Goal: Task Accomplishment & Management: Complete application form

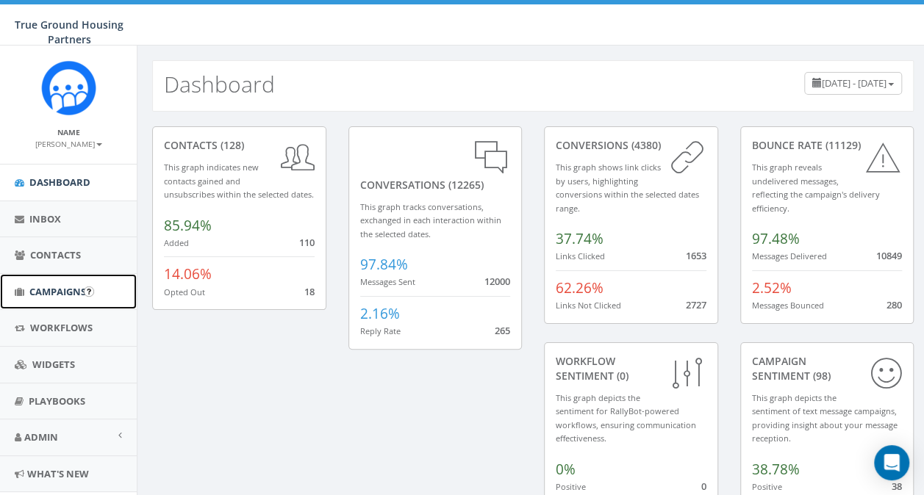
click at [53, 292] on span "Campaigns" at bounding box center [57, 291] width 57 height 13
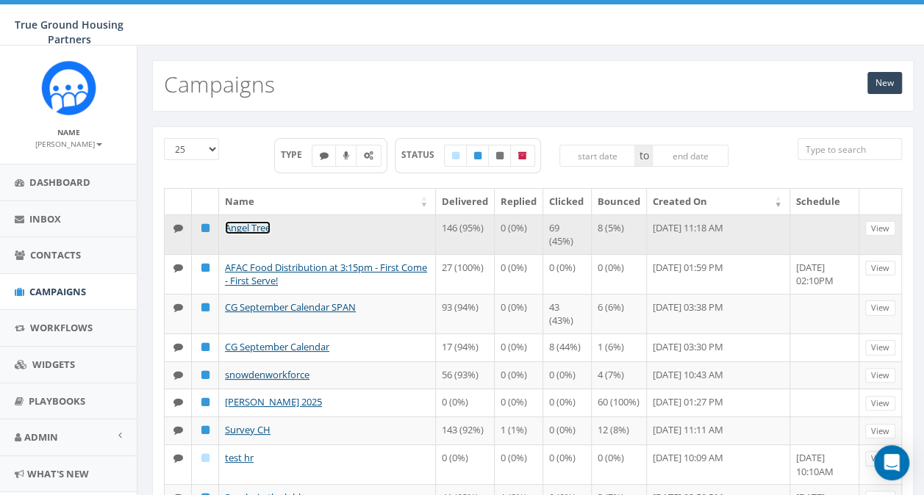
click at [235, 226] on link "Angel Tree" at bounding box center [248, 227] width 46 height 13
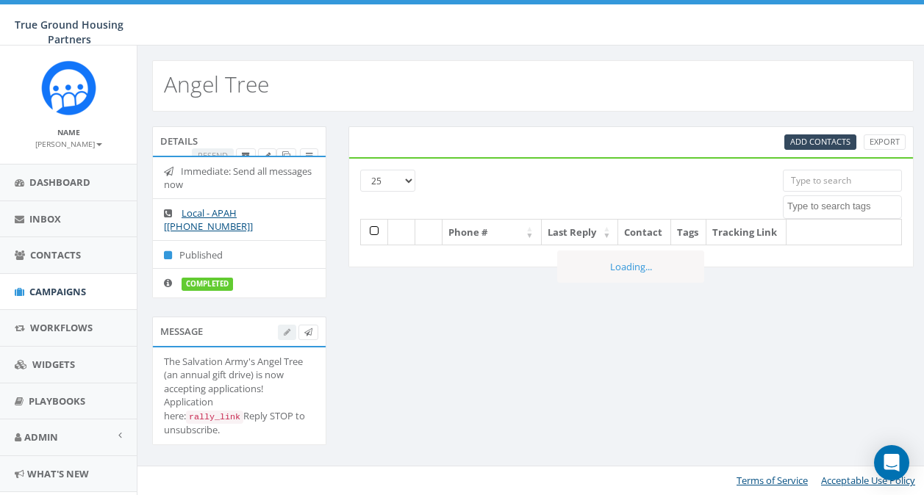
select select
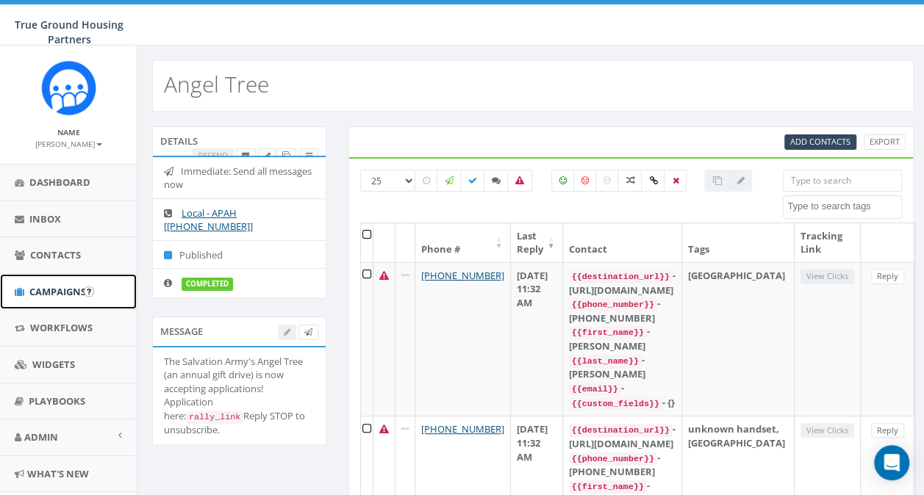
click at [39, 291] on span "Campaigns" at bounding box center [57, 291] width 57 height 13
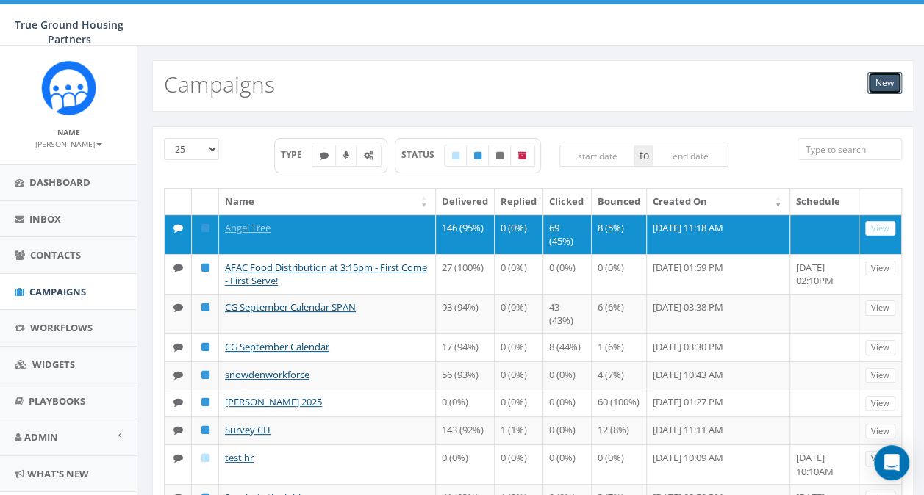
click at [883, 86] on link "New" at bounding box center [884, 83] width 35 height 22
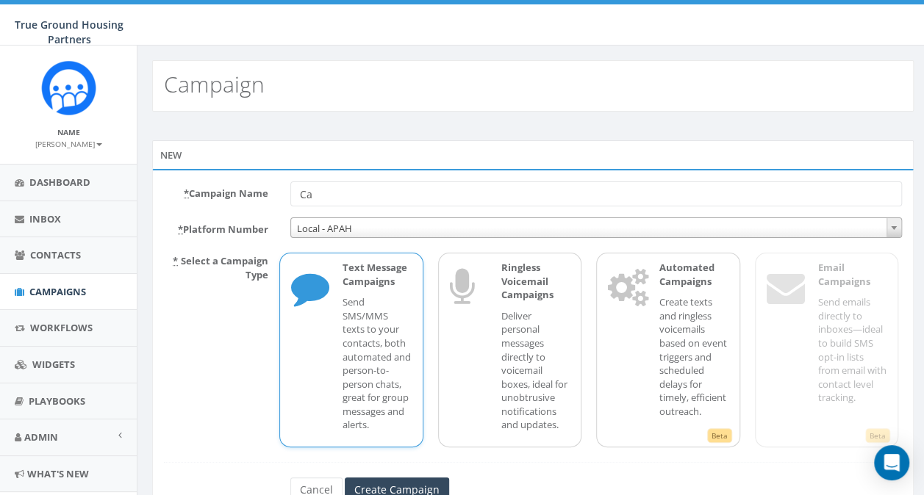
type input "C"
type input "BINGO-[PERSON_NAME]"
click at [401, 488] on input "Create Campaign" at bounding box center [397, 490] width 104 height 25
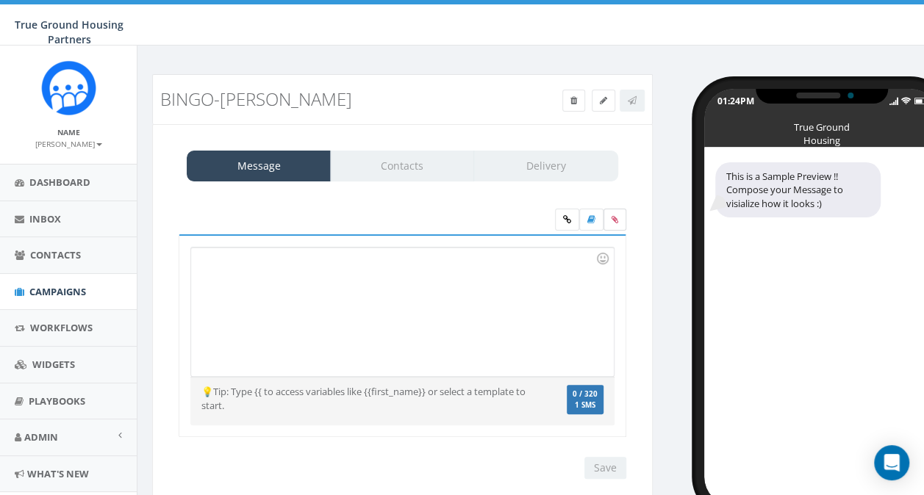
click at [615, 218] on icon at bounding box center [614, 219] width 7 height 9
click at [0, 0] on input "file" at bounding box center [0, 0] width 0 height 0
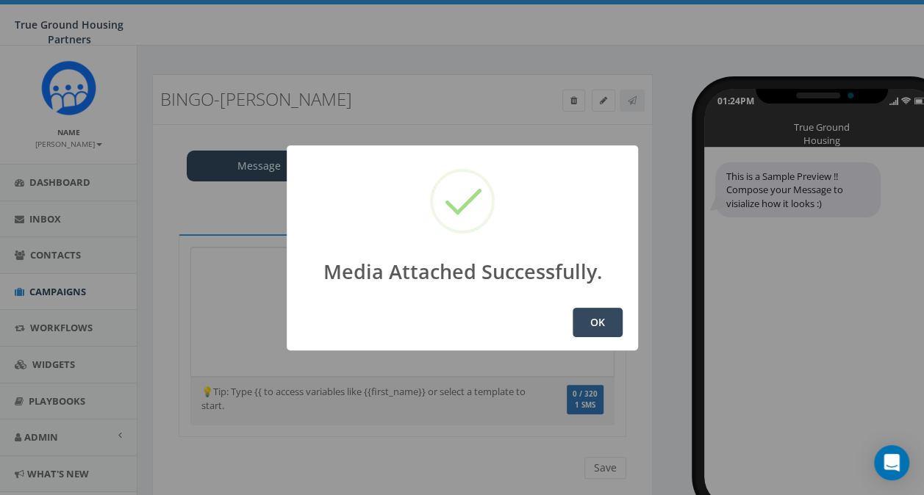
click at [598, 326] on button "OK" at bounding box center [597, 322] width 50 height 29
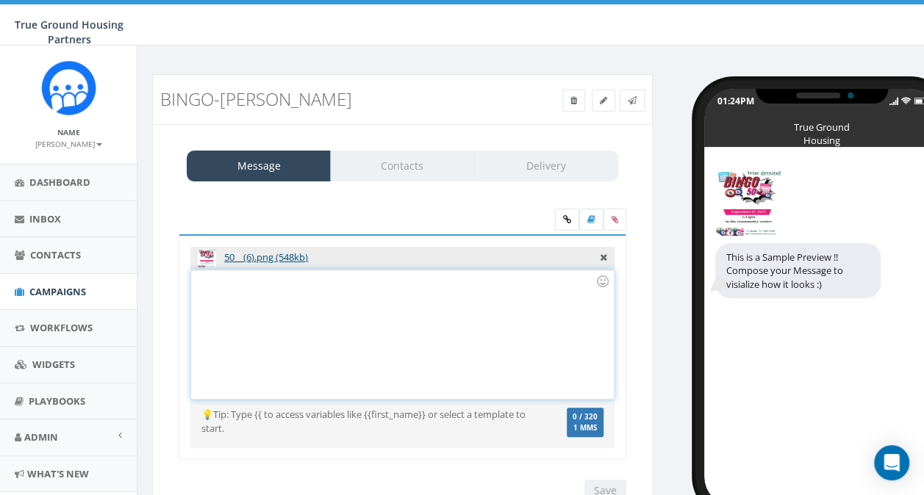
click at [221, 290] on div at bounding box center [402, 334] width 422 height 129
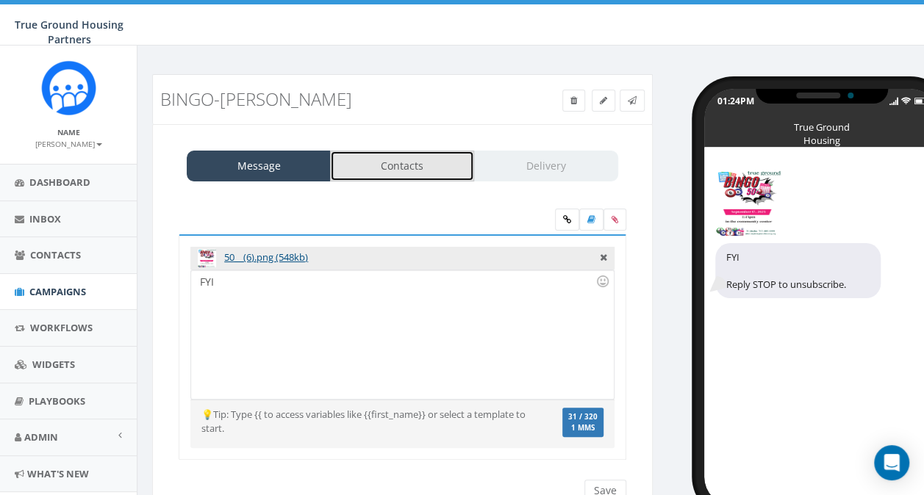
click at [416, 169] on link "Contacts" at bounding box center [402, 166] width 144 height 31
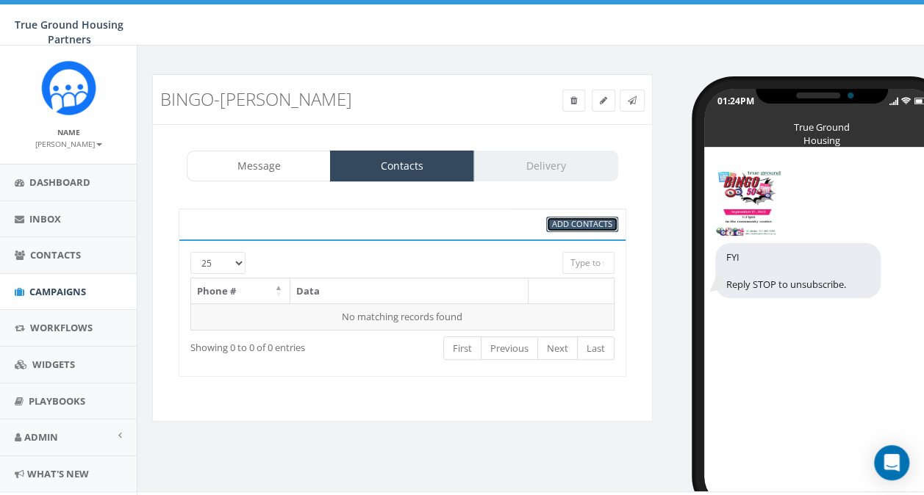
click at [565, 227] on span "Add Contacts" at bounding box center [582, 223] width 60 height 11
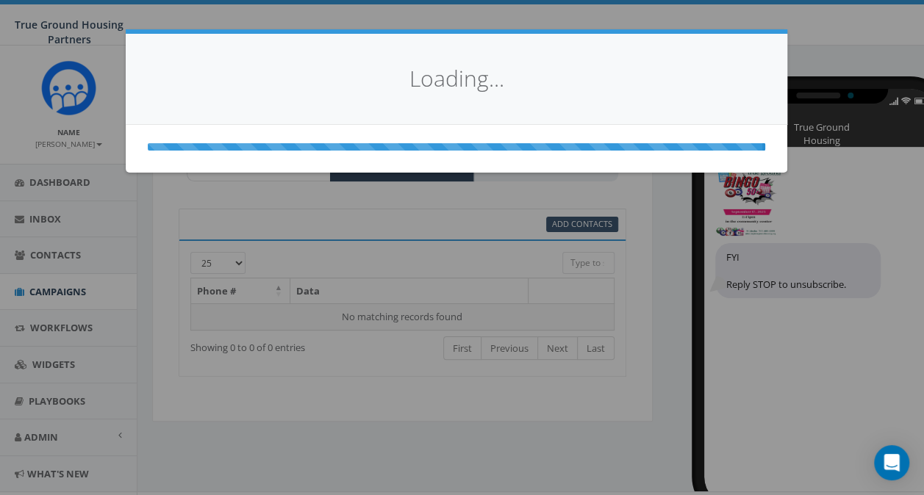
select select
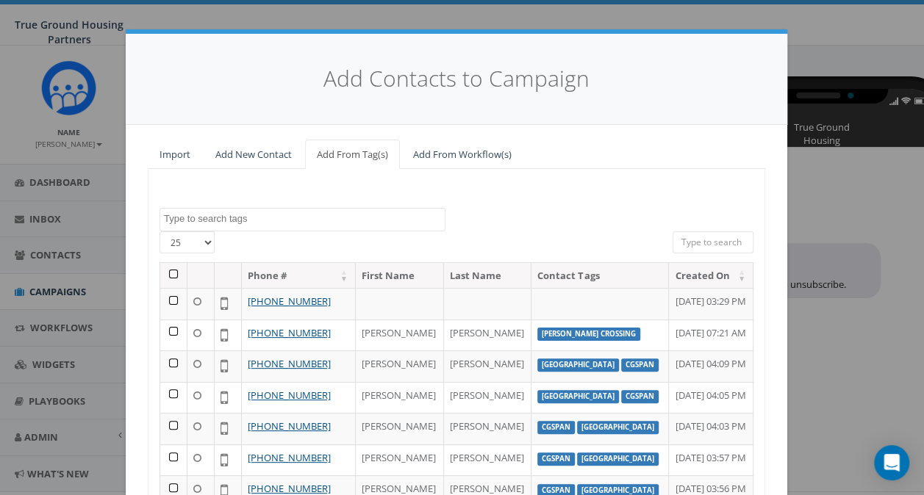
click at [203, 216] on textarea "Search" at bounding box center [304, 218] width 281 height 13
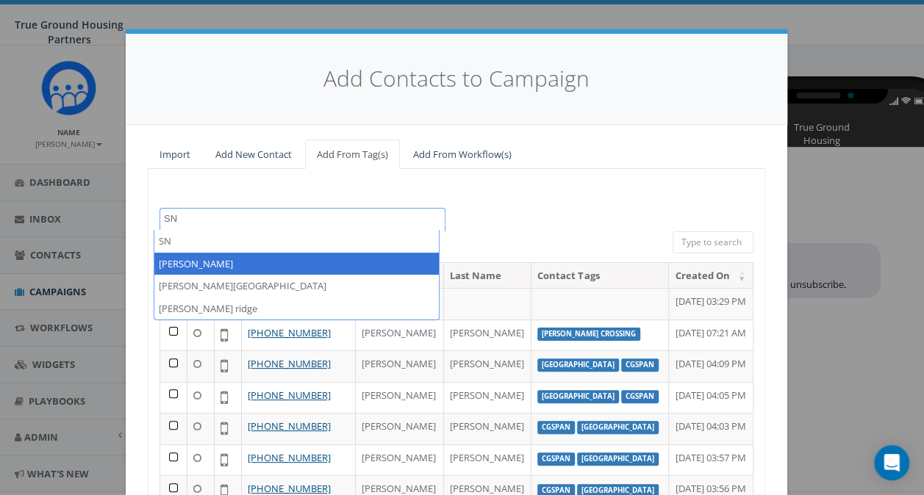
type textarea "SN"
select select "snowden"
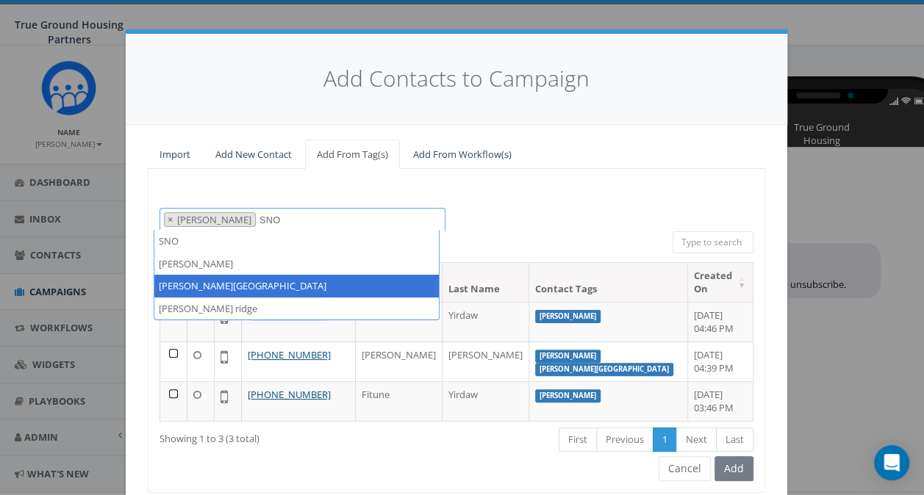
type textarea "SNO"
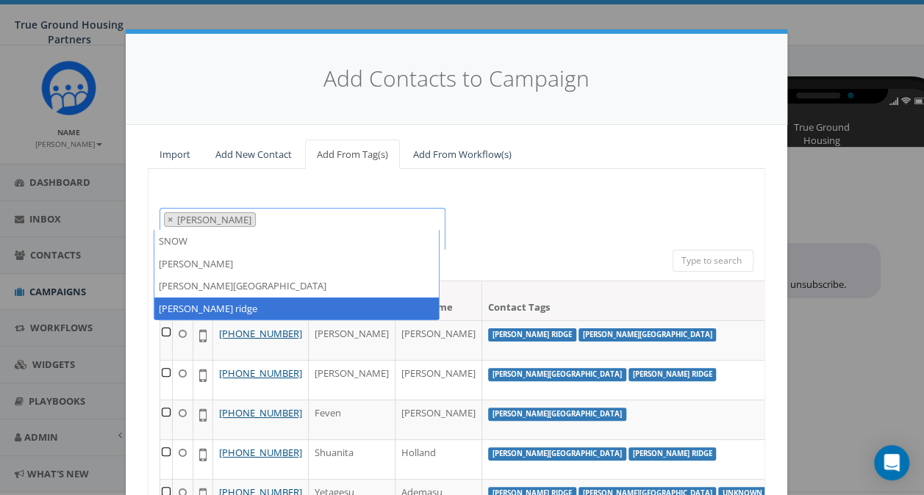
type textarea "SNOW"
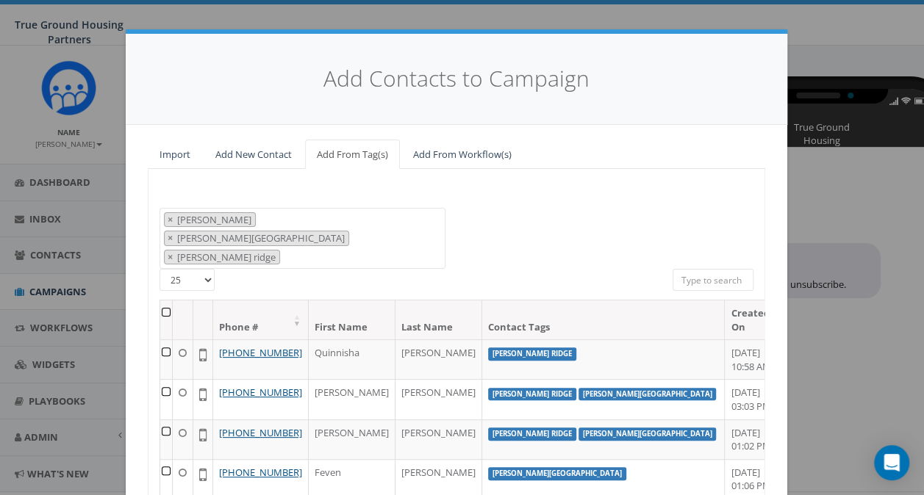
click at [201, 269] on select "25 50 100" at bounding box center [186, 280] width 55 height 22
select select "100"
click at [159, 269] on select "25 50 100" at bounding box center [186, 280] width 55 height 22
click at [160, 300] on th at bounding box center [166, 319] width 12 height 39
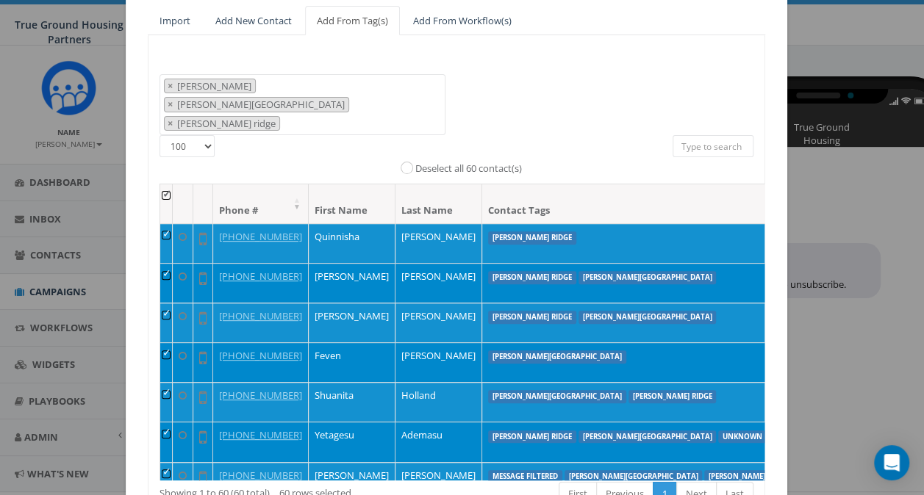
scroll to position [201, 0]
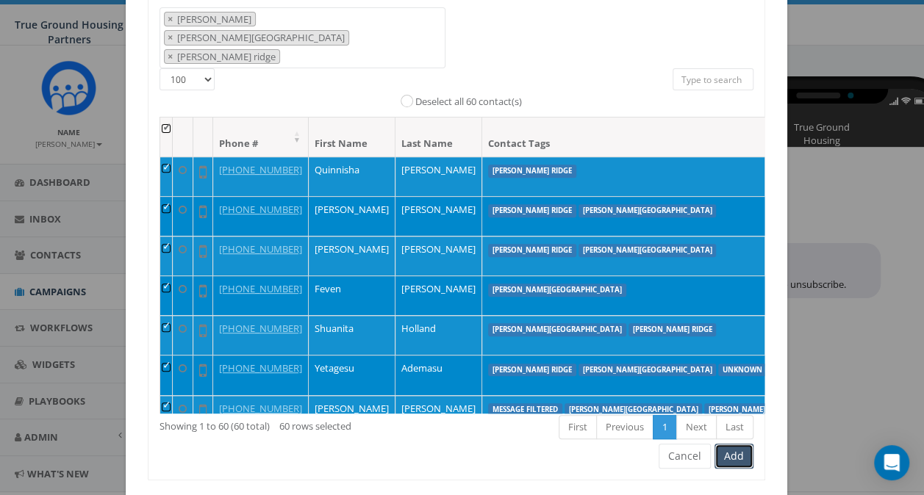
click at [718, 444] on button "Add" at bounding box center [733, 456] width 39 height 25
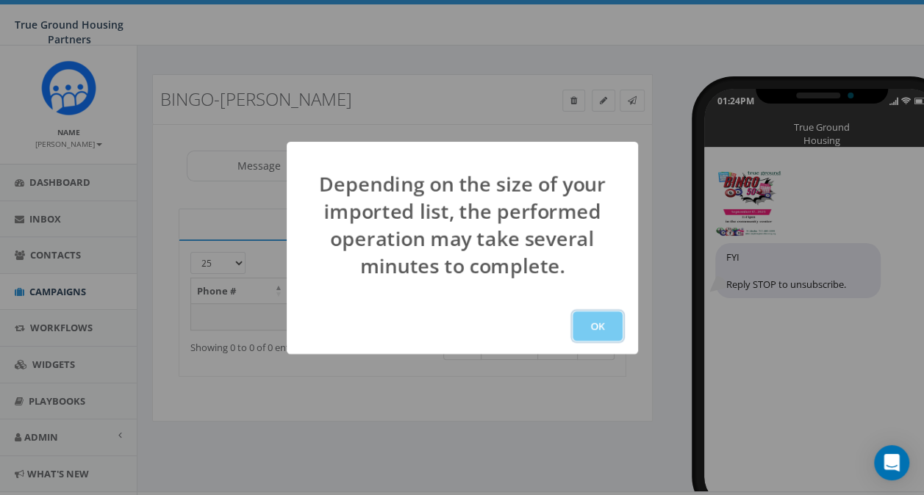
click at [602, 320] on button "OK" at bounding box center [597, 326] width 50 height 29
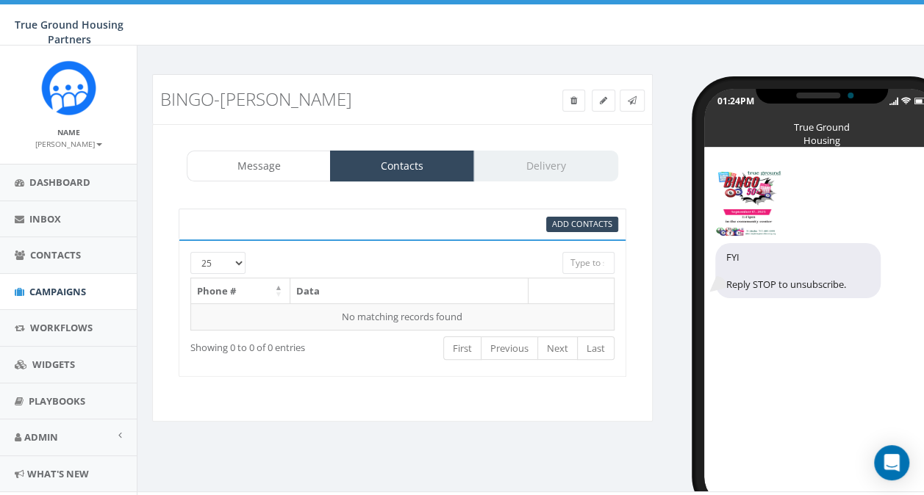
scroll to position [25, 0]
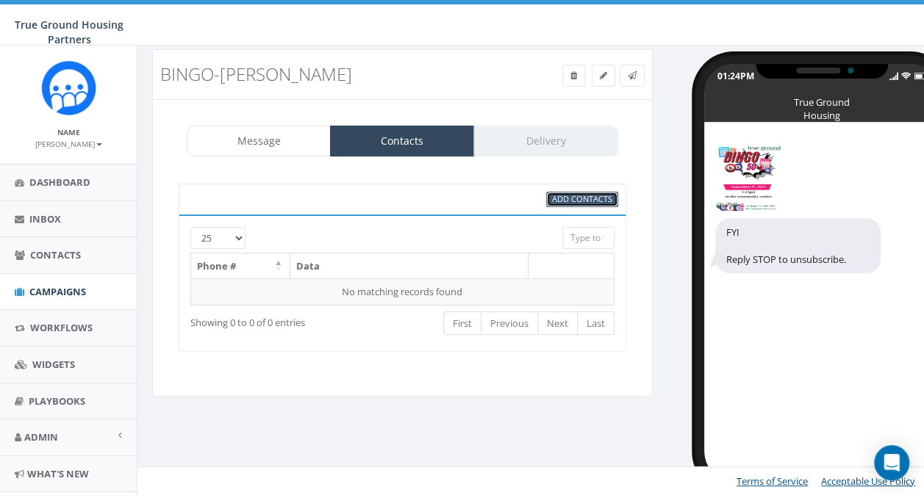
click at [575, 200] on span "Add Contacts" at bounding box center [582, 198] width 60 height 11
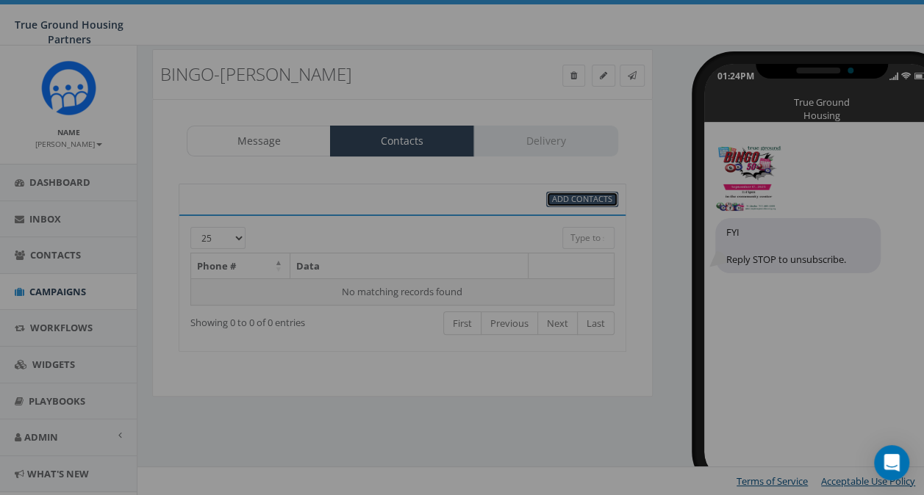
select select
select select "100"
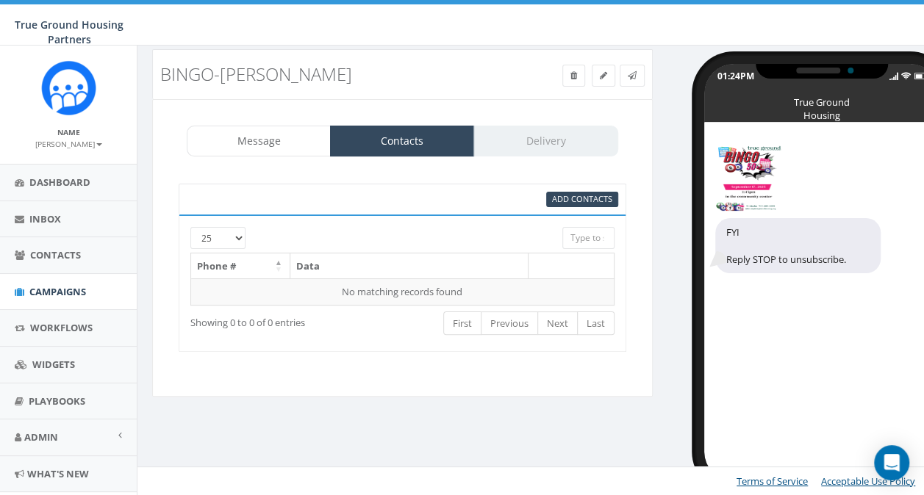
click at [237, 236] on div at bounding box center [384, 234] width 334 height 14
click at [237, 237] on div at bounding box center [384, 234] width 334 height 14
click at [235, 237] on div at bounding box center [384, 234] width 334 height 14
click at [561, 196] on span "Add Contacts" at bounding box center [582, 198] width 60 height 11
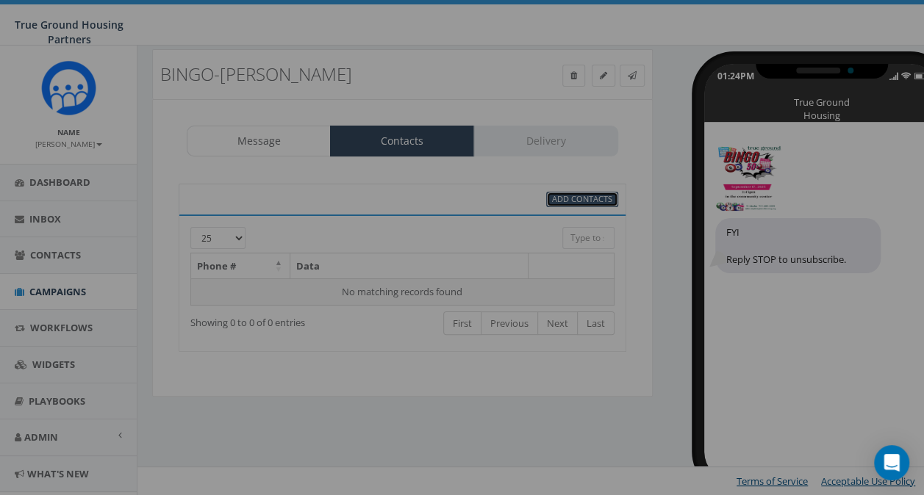
select select "100"
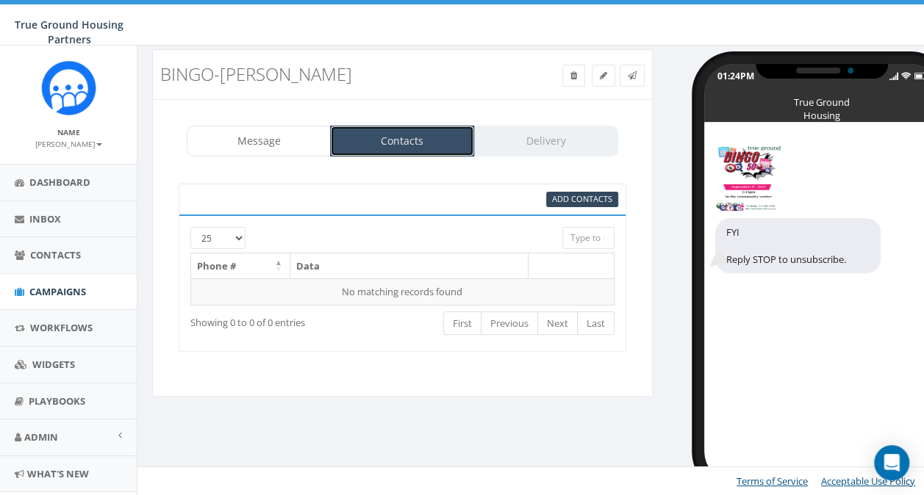
click at [382, 128] on link "Contacts" at bounding box center [402, 141] width 144 height 31
click at [389, 139] on link "Contacts" at bounding box center [402, 141] width 144 height 31
click at [237, 234] on div at bounding box center [384, 234] width 334 height 14
click at [577, 198] on span "Add Contacts" at bounding box center [582, 198] width 60 height 11
select select
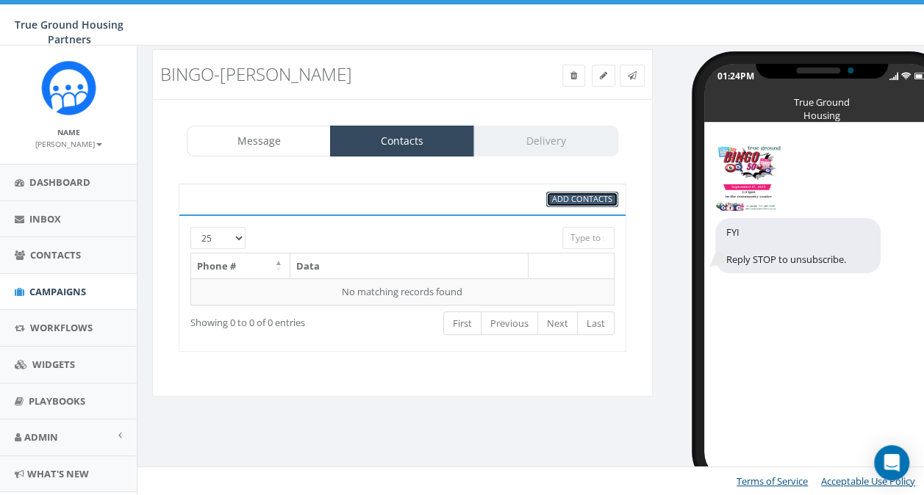
select select "100"
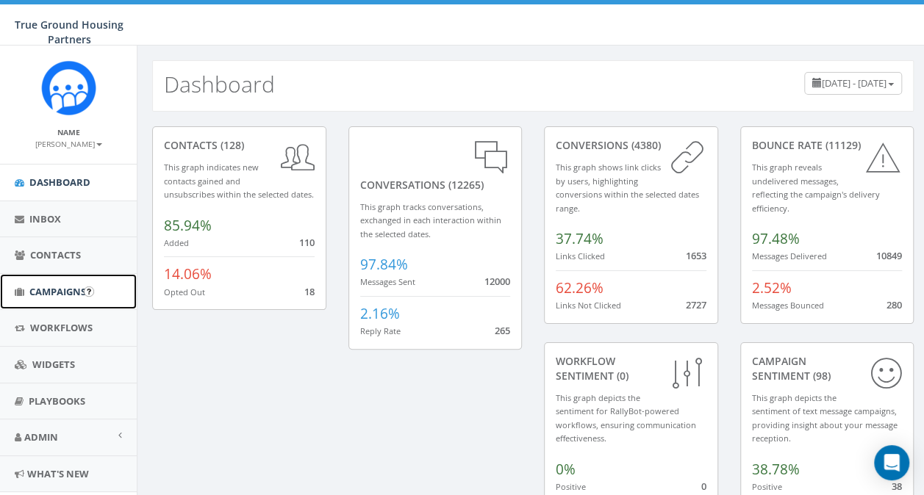
click at [82, 287] on span "Campaigns" at bounding box center [57, 291] width 57 height 13
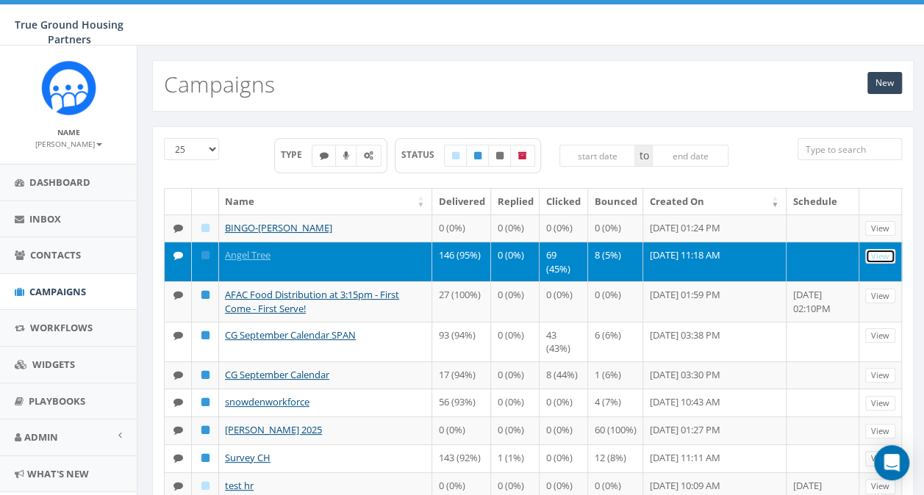
click at [888, 264] on link "View" at bounding box center [880, 256] width 30 height 15
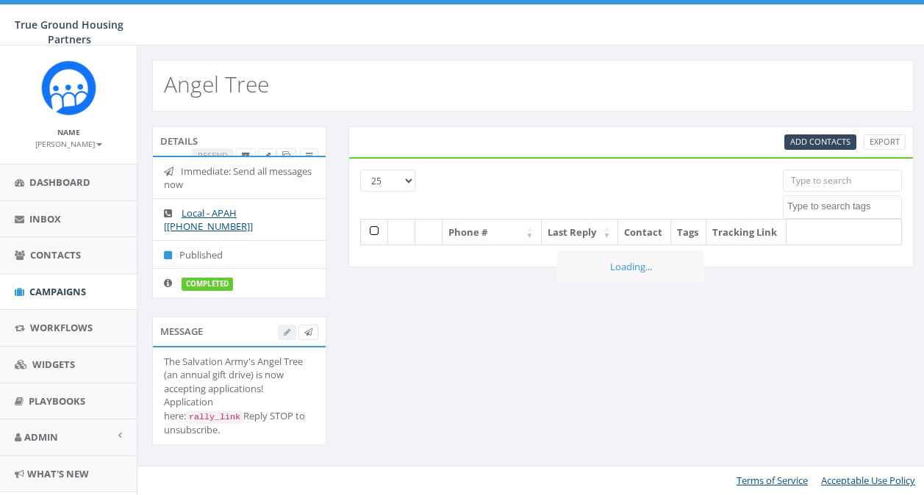
select select
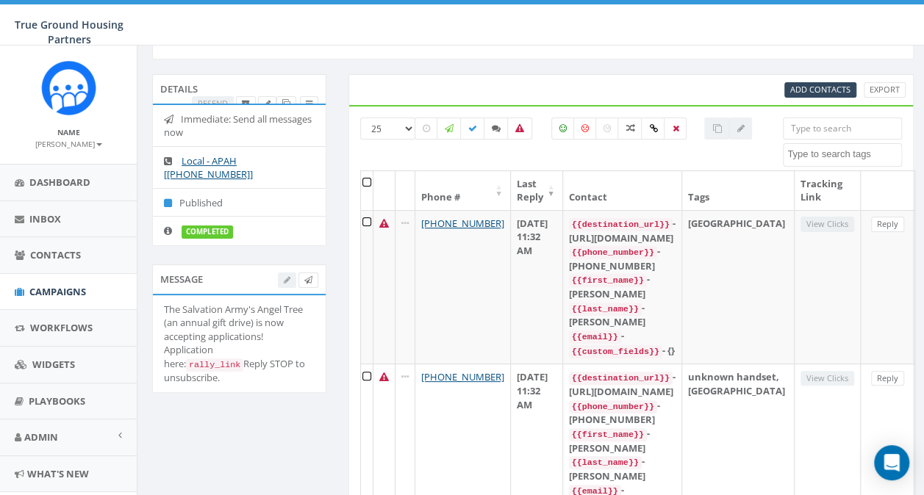
scroll to position [48, 0]
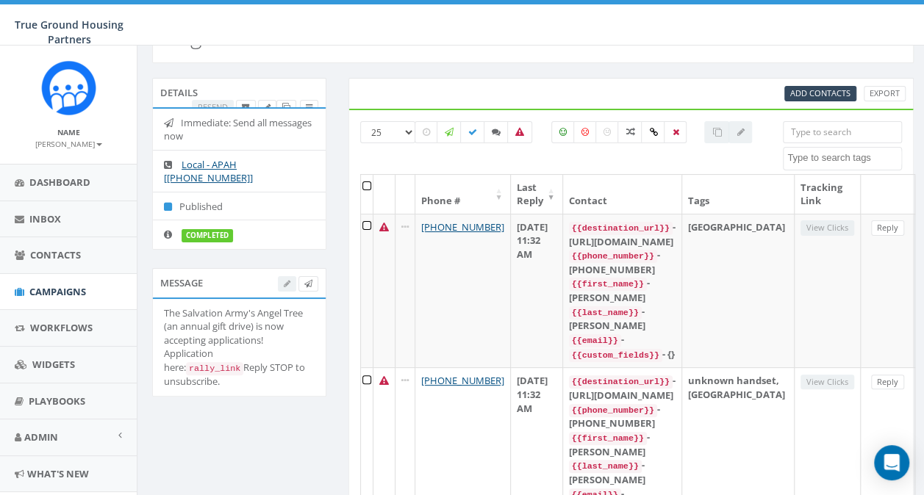
click at [281, 320] on div "The Salvation Army's Angel Tree (an annual gift drive) is now accepting applica…" at bounding box center [239, 347] width 151 height 83
click at [243, 362] on code "rally_link" at bounding box center [214, 368] width 57 height 13
click at [307, 281] on icon at bounding box center [308, 284] width 8 height 8
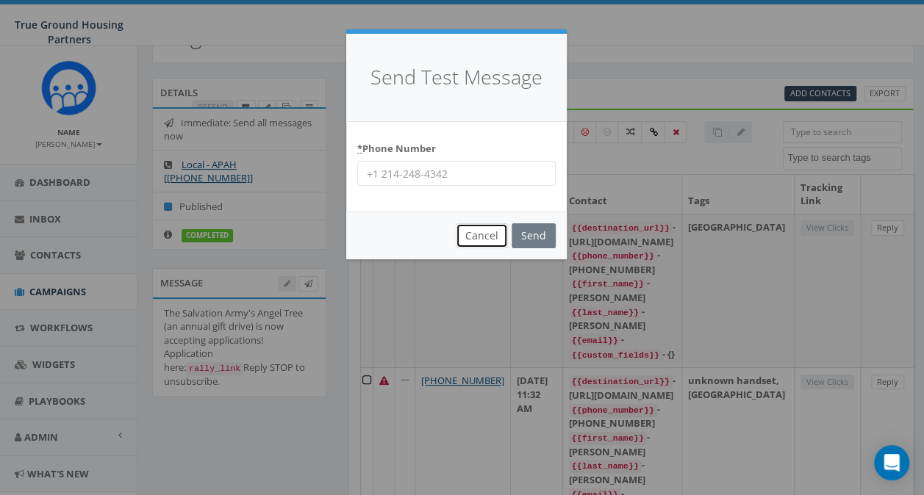
click at [480, 234] on button "Cancel" at bounding box center [482, 235] width 52 height 25
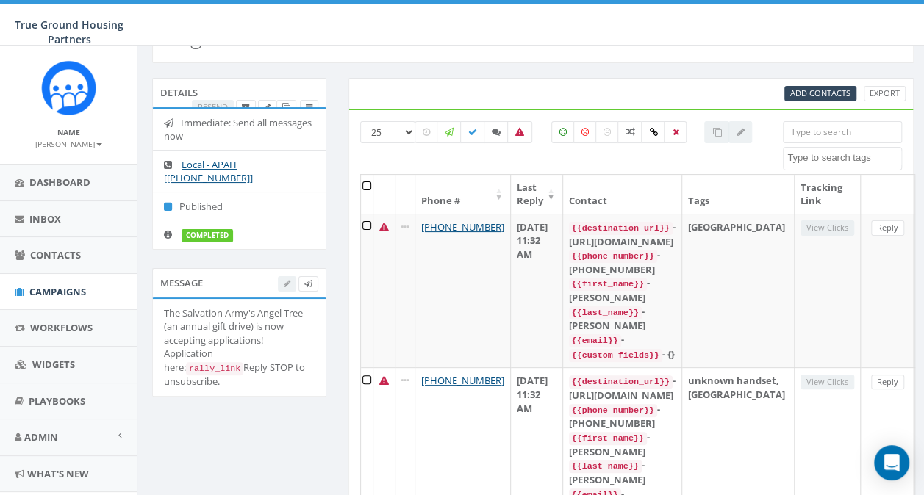
click at [285, 282] on div at bounding box center [298, 283] width 40 height 15
click at [276, 358] on div "The Salvation Army's Angel Tree (an annual gift drive) is now accepting applica…" at bounding box center [239, 347] width 151 height 83
click at [243, 362] on code "rally_link" at bounding box center [214, 368] width 57 height 13
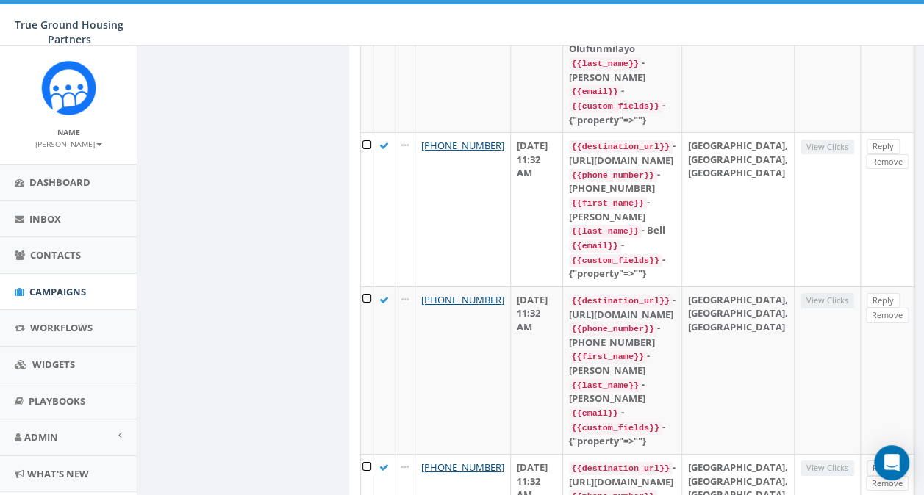
scroll to position [3040, 0]
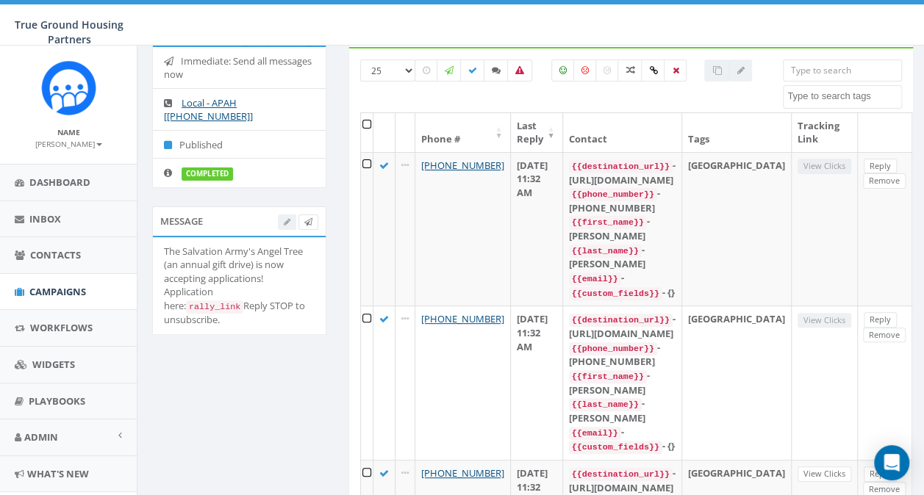
scroll to position [108, 0]
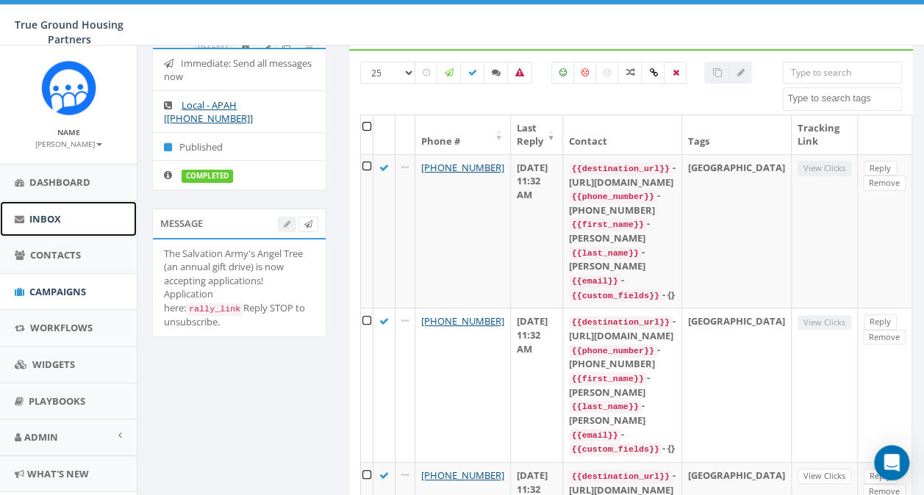
click at [45, 222] on span "Inbox" at bounding box center [45, 218] width 32 height 13
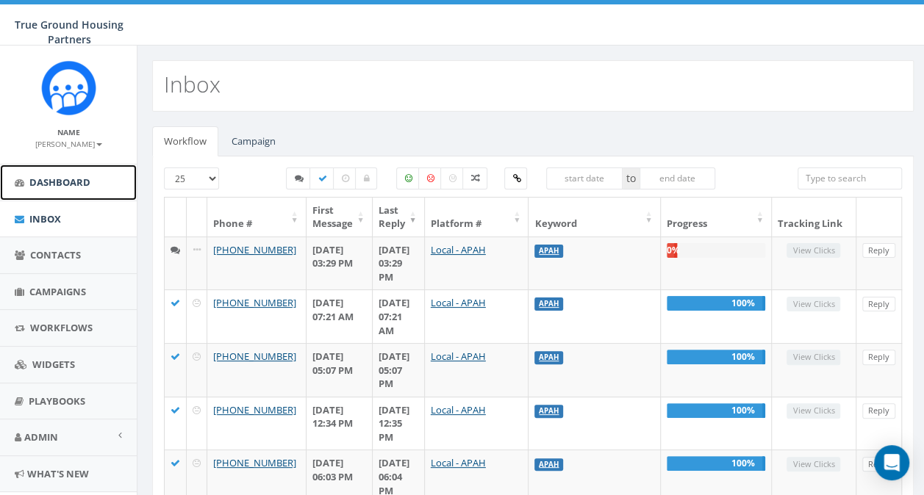
click at [51, 190] on link "Dashboard" at bounding box center [68, 183] width 137 height 36
click at [49, 184] on span "Dashboard" at bounding box center [59, 182] width 61 height 13
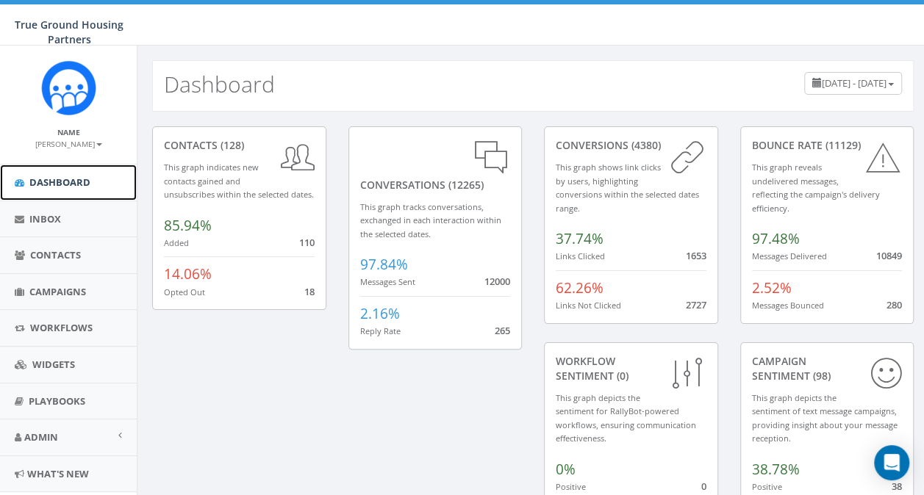
click at [51, 179] on span "Dashboard" at bounding box center [59, 182] width 61 height 13
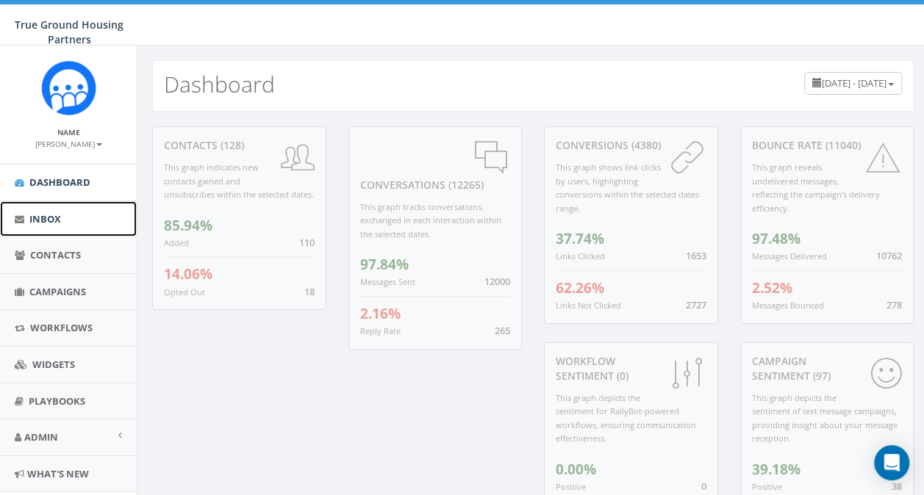
click at [46, 216] on span "Inbox" at bounding box center [45, 218] width 32 height 13
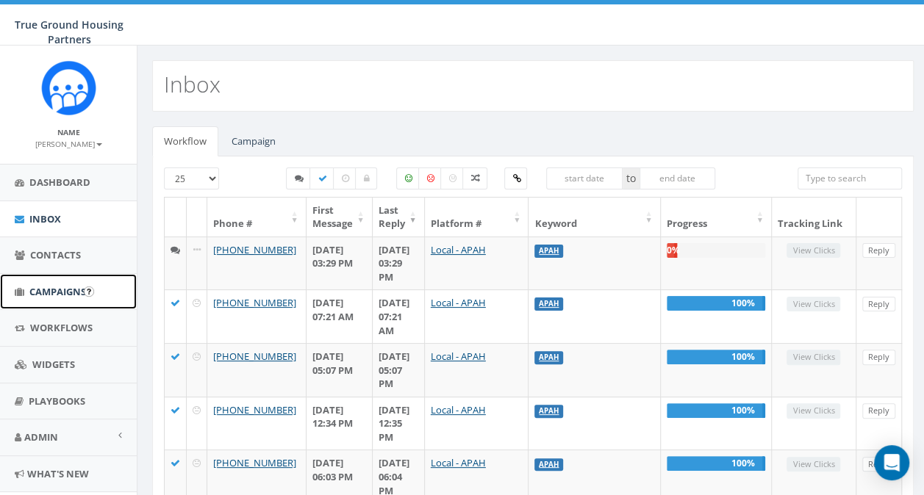
click at [48, 288] on span "Campaigns" at bounding box center [57, 291] width 57 height 13
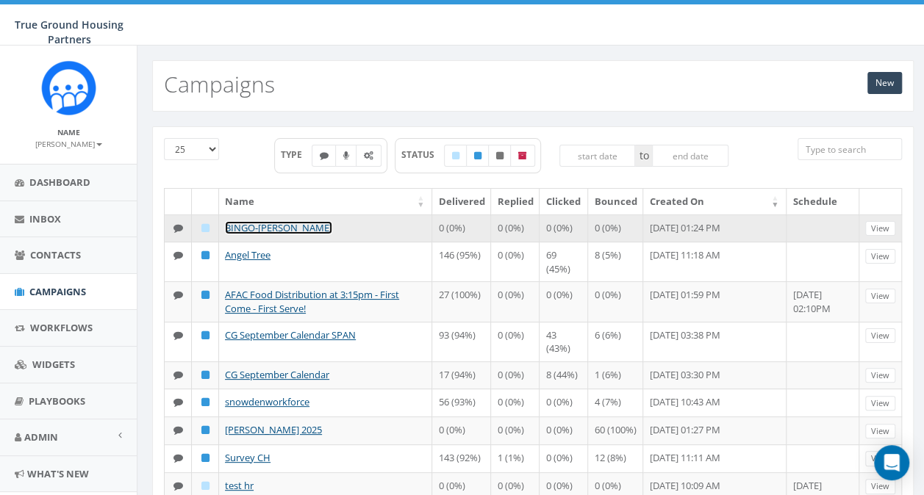
click at [259, 226] on link "BINGO-[PERSON_NAME]" at bounding box center [278, 227] width 107 height 13
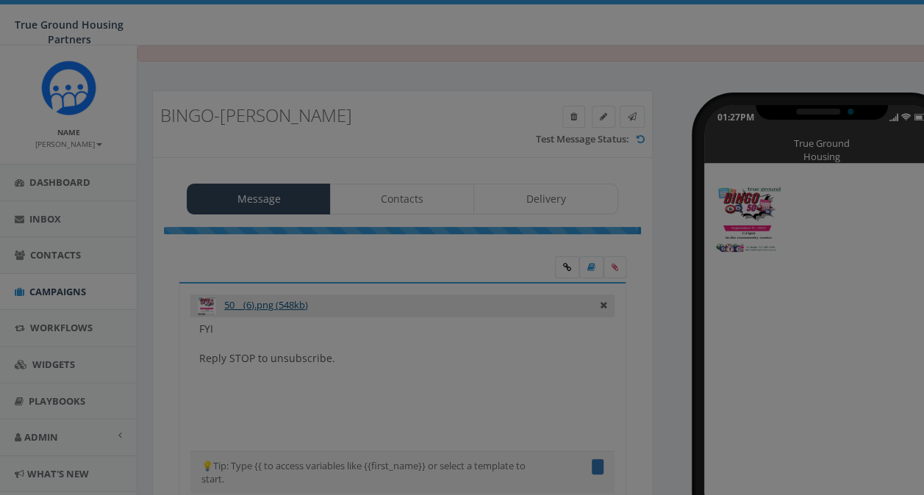
type textarea "FYI"
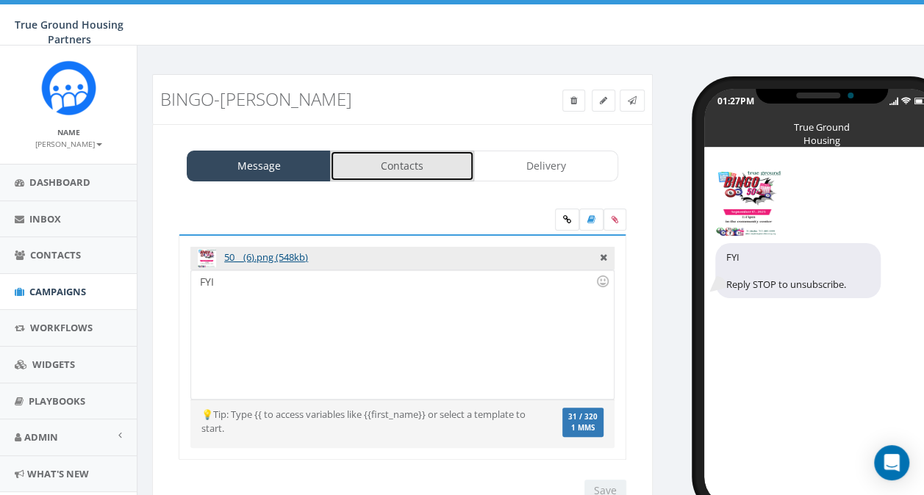
click at [395, 170] on link "Contacts" at bounding box center [402, 166] width 144 height 31
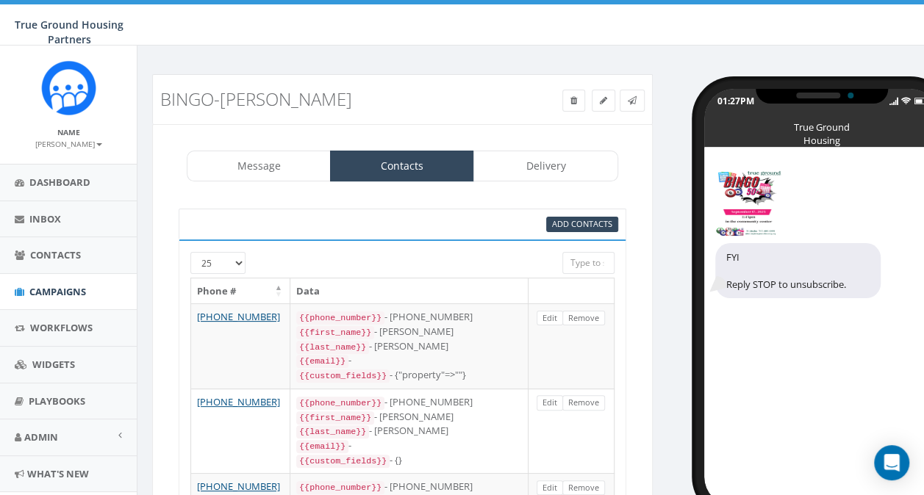
click at [238, 260] on div at bounding box center [384, 259] width 334 height 14
click at [239, 261] on div at bounding box center [384, 259] width 334 height 14
click at [527, 168] on link "Delivery" at bounding box center [545, 166] width 144 height 31
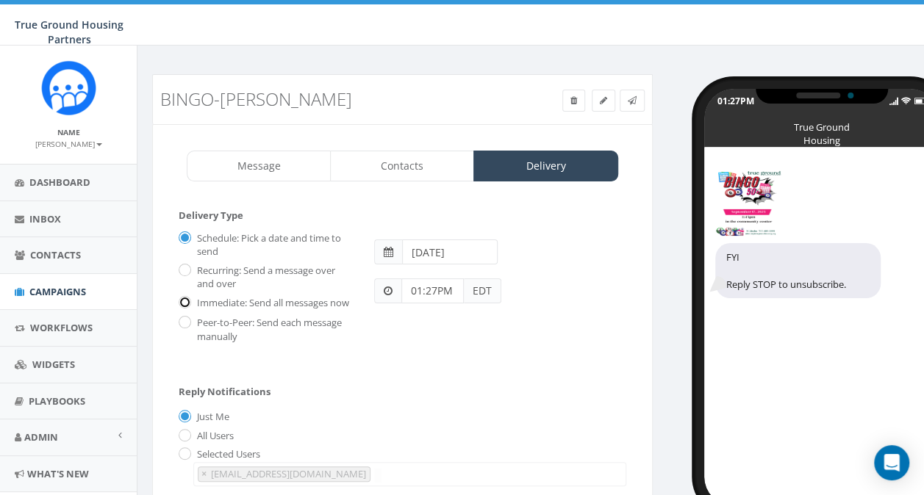
click at [184, 302] on input "Immediate: Send all messages now" at bounding box center [184, 304] width 10 height 10
radio input "true"
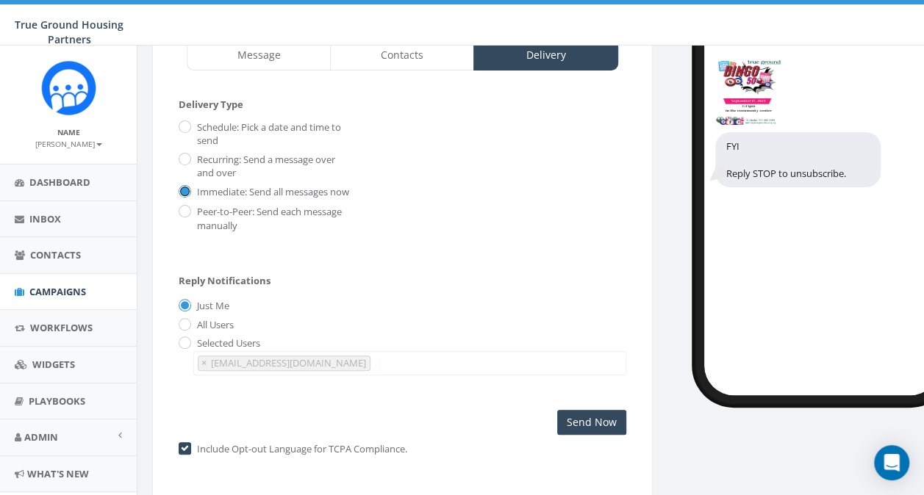
scroll to position [168, 0]
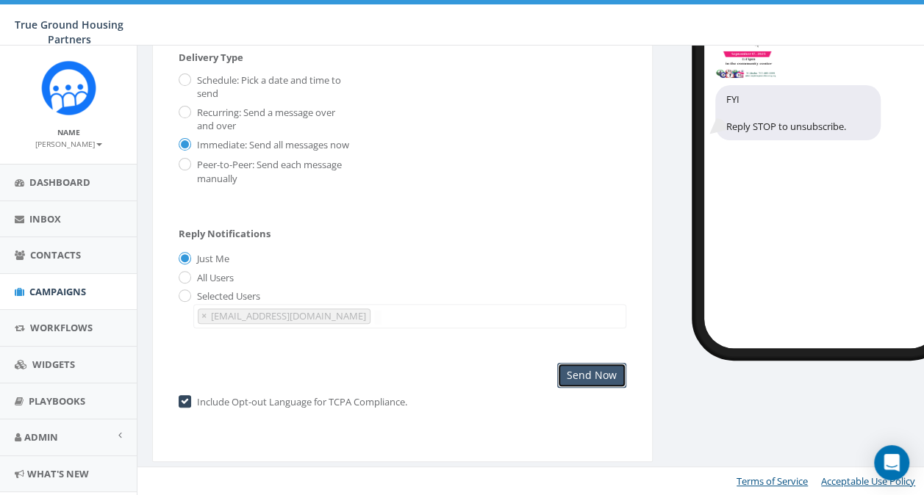
click input "Send Now"
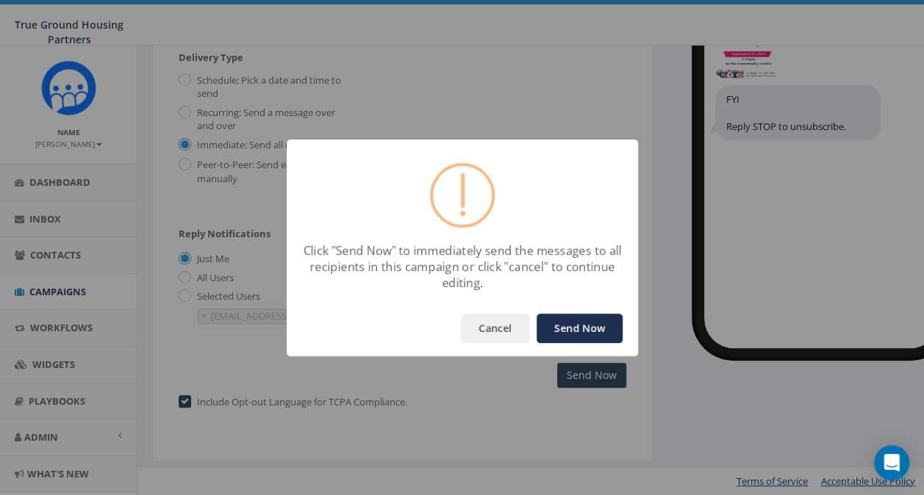
click button "Send Now"
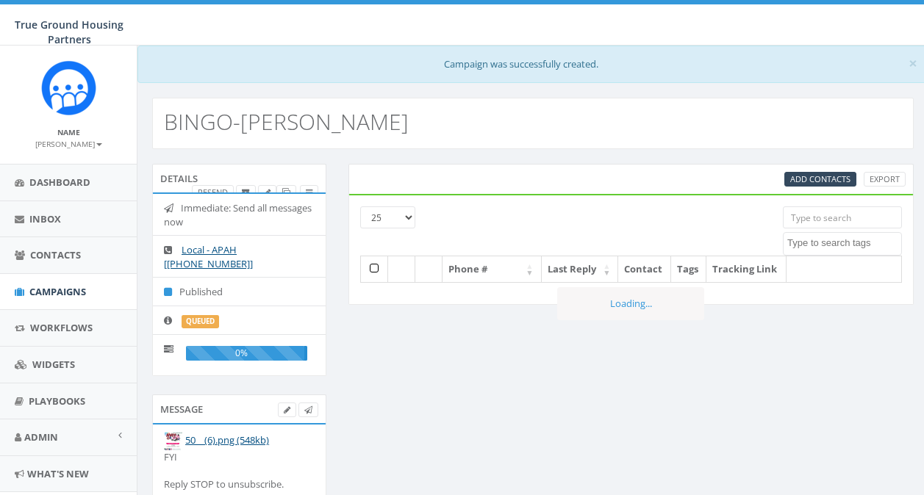
select select
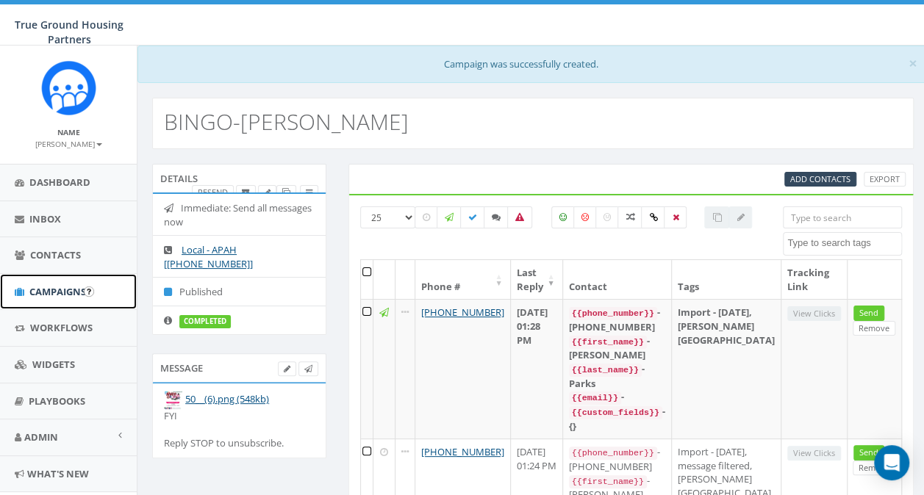
click at [53, 288] on span "Campaigns" at bounding box center [57, 291] width 57 height 13
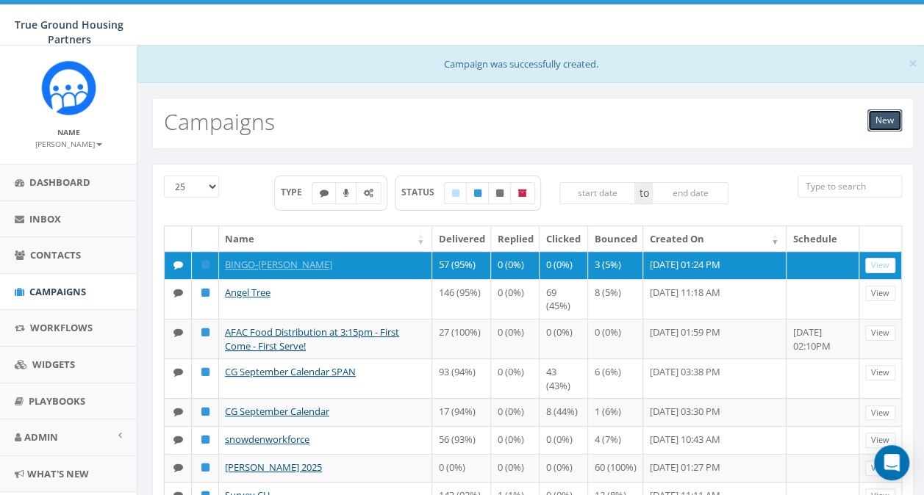
click at [888, 116] on link "New" at bounding box center [884, 120] width 35 height 22
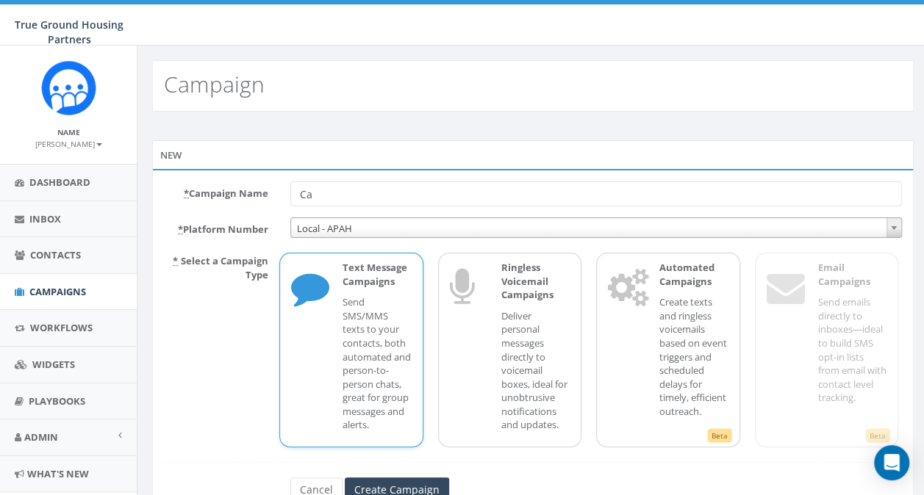
type input "C"
type input "ANGEL TREE-[PERSON_NAME]"
click at [379, 487] on input "Create Campaign" at bounding box center [397, 490] width 104 height 25
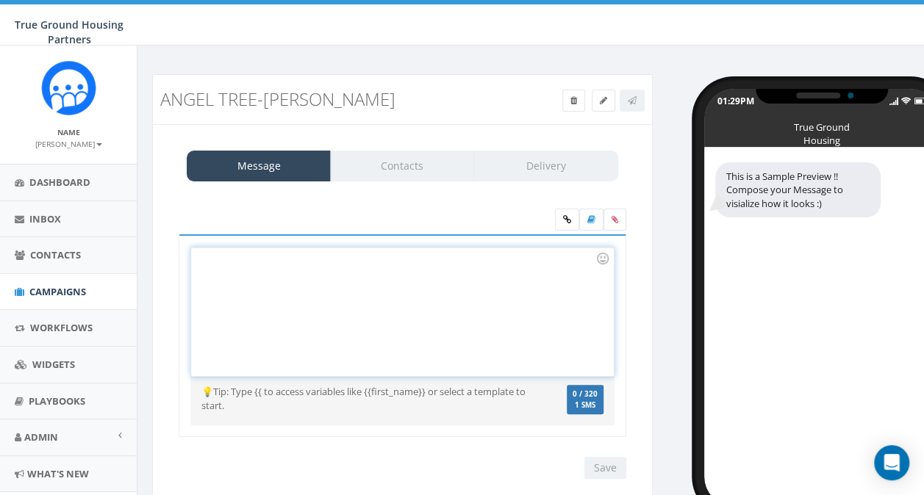
click at [231, 282] on div at bounding box center [402, 312] width 422 height 129
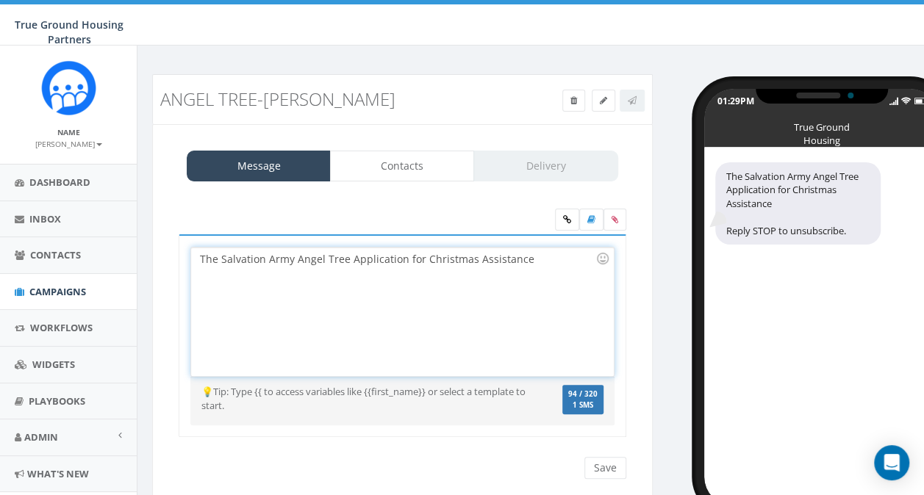
click at [525, 260] on div "The Salvation Army Angel Tree Application for Christmas Assistance" at bounding box center [402, 312] width 422 height 129
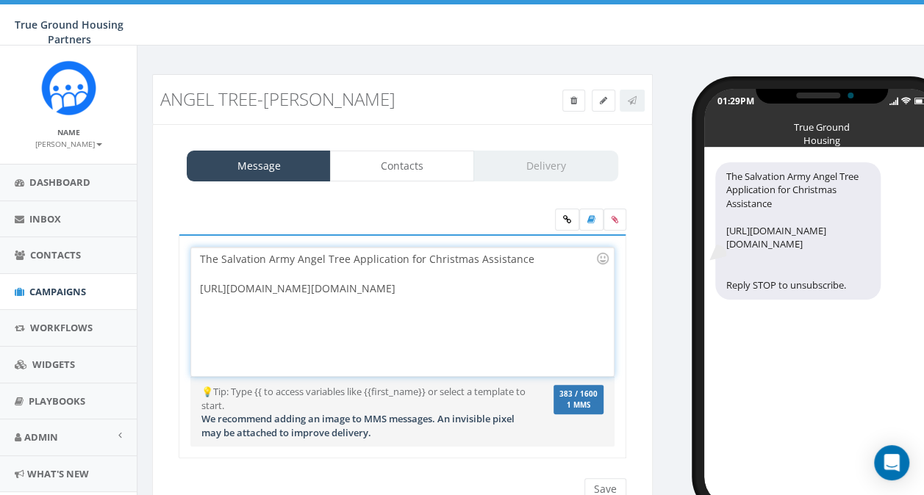
click at [375, 296] on div "[URL][DOMAIN_NAME][DOMAIN_NAME]" at bounding box center [397, 288] width 395 height 15
click at [276, 287] on div "[URL][DOMAIN_NAME][DOMAIN_NAME]" at bounding box center [397, 288] width 395 height 15
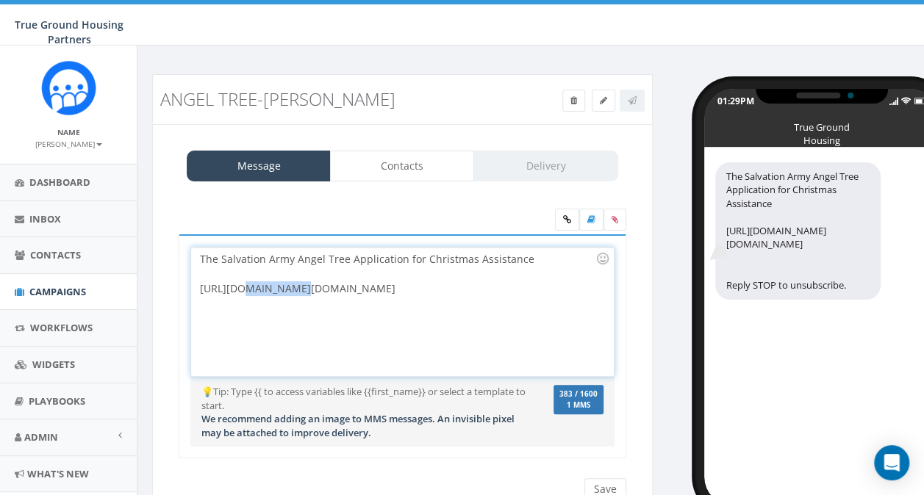
click at [276, 287] on div "[URL][DOMAIN_NAME][DOMAIN_NAME]" at bounding box center [397, 288] width 395 height 15
drag, startPoint x: 276, startPoint y: 287, endPoint x: 247, endPoint y: 289, distance: 29.5
click at [247, 289] on div "[URL][DOMAIN_NAME][DOMAIN_NAME]" at bounding box center [397, 288] width 395 height 15
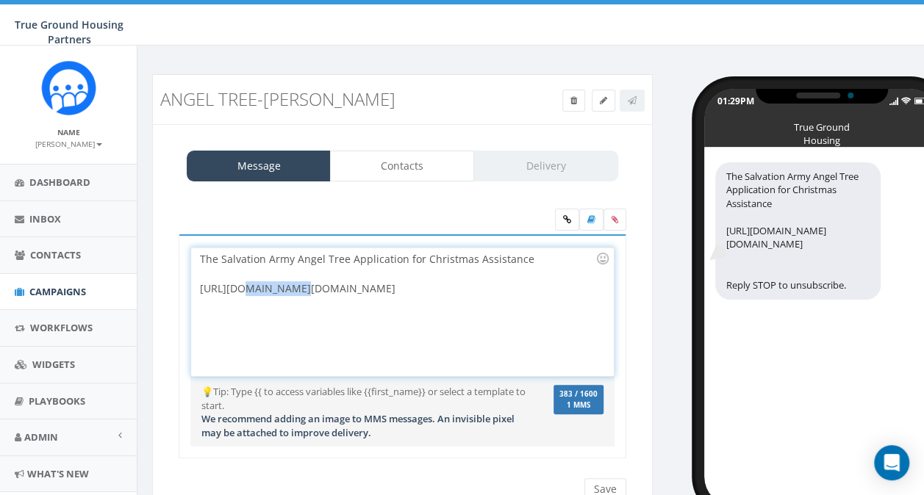
click at [483, 284] on div "[URL][DOMAIN_NAME][DOMAIN_NAME]" at bounding box center [397, 288] width 395 height 15
drag, startPoint x: 195, startPoint y: 291, endPoint x: 517, endPoint y: 350, distance: 327.1
click at [517, 350] on div "The Salvation Army Angel Tree Application for Christmas Assistance [URL][DOMAIN…" at bounding box center [402, 312] width 422 height 129
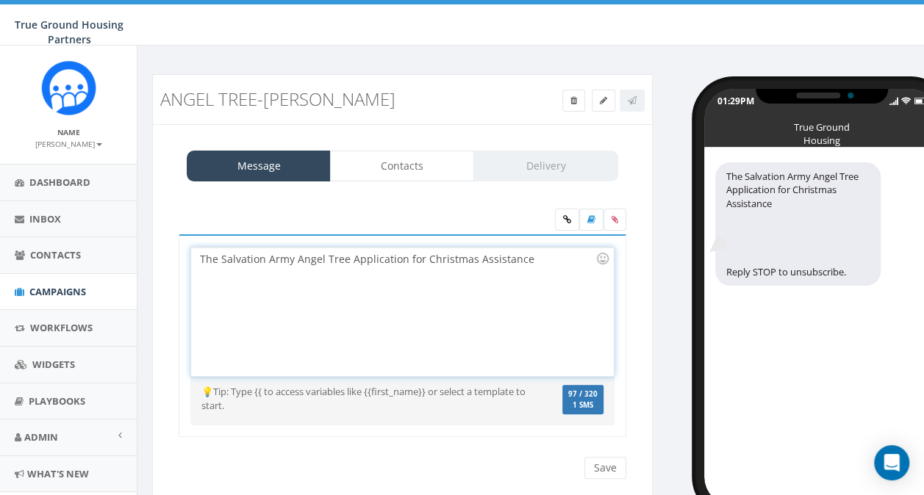
click at [519, 256] on div "The Salvation Army Angel Tree Application for Christmas Assistance" at bounding box center [402, 312] width 422 height 129
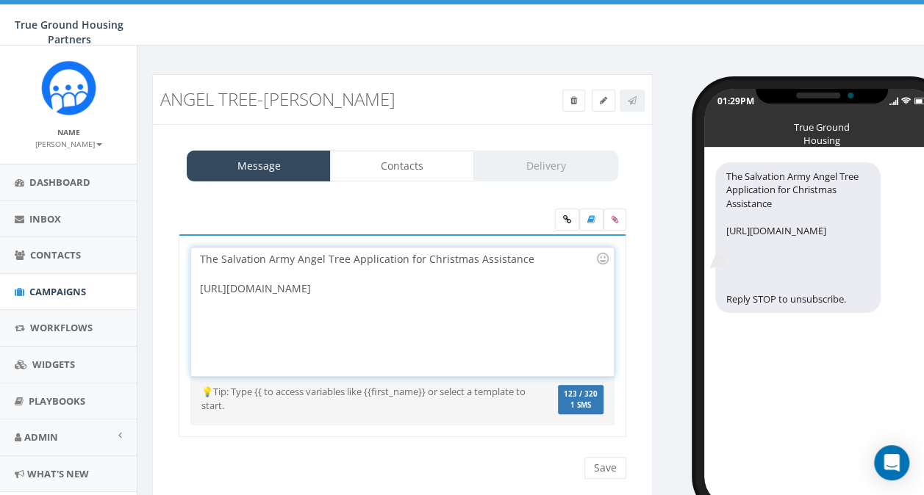
click at [244, 289] on div "[URL][DOMAIN_NAME]" at bounding box center [397, 303] width 395 height 44
drag, startPoint x: 198, startPoint y: 285, endPoint x: 359, endPoint y: 289, distance: 160.2
click at [359, 289] on div "[URL] [DOMAIN_NAME][URL]" at bounding box center [397, 288] width 395 height 15
